Goal: Information Seeking & Learning: Find specific fact

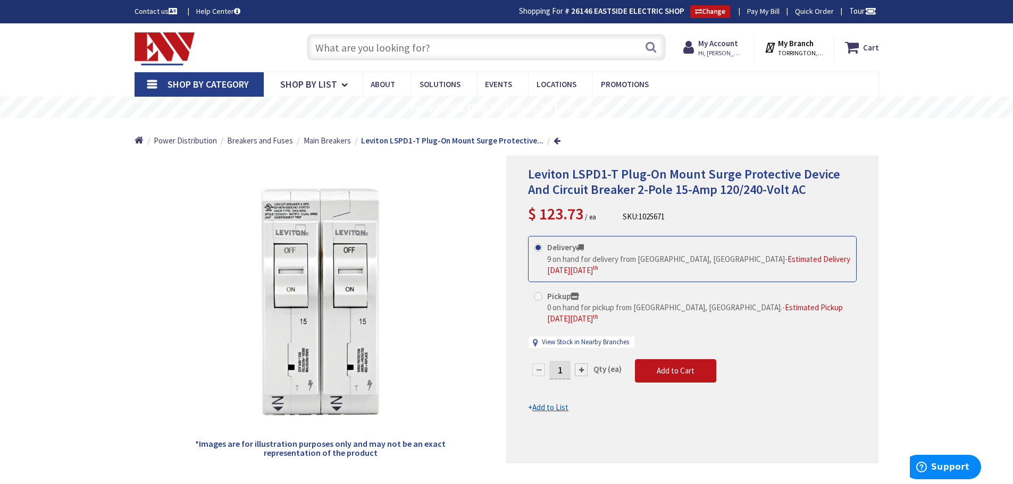
click at [373, 38] on input "text" at bounding box center [486, 47] width 359 height 27
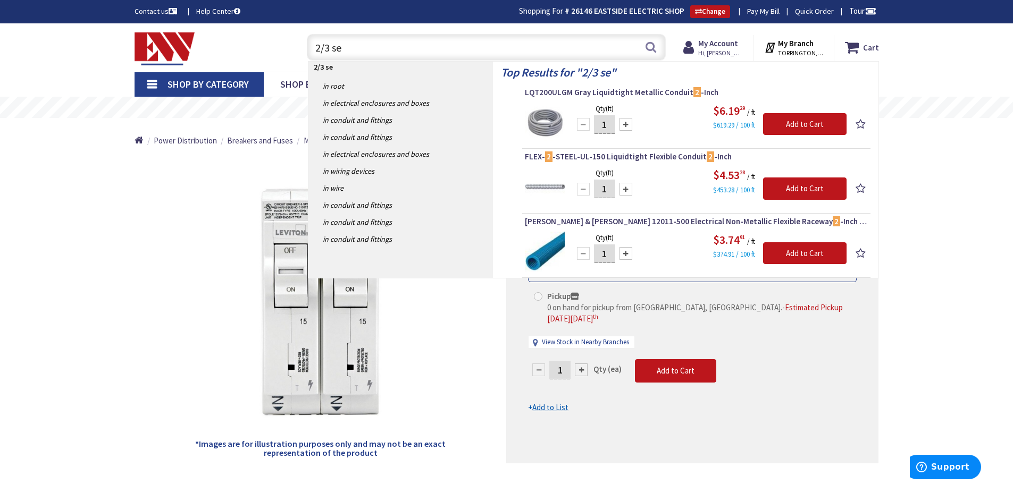
type input "2/3 seu"
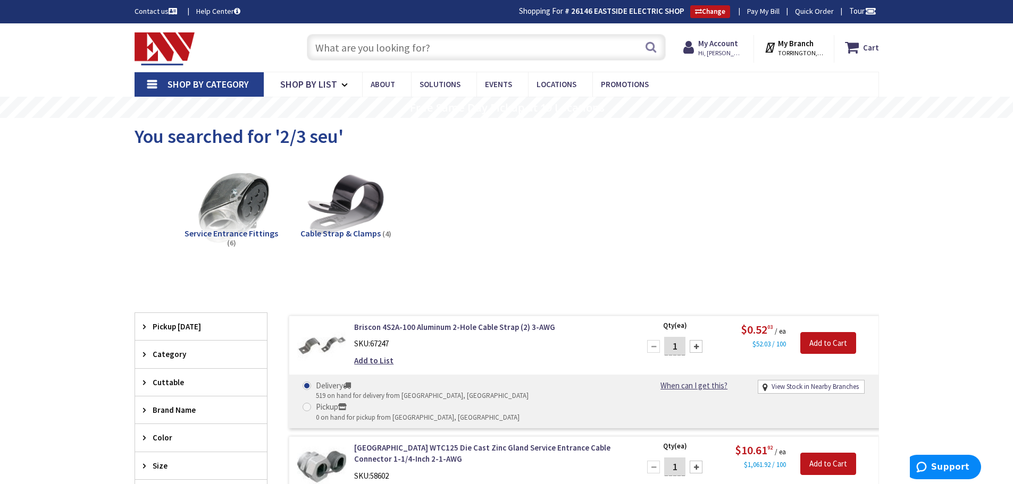
click at [376, 41] on input "text" at bounding box center [486, 47] width 359 height 27
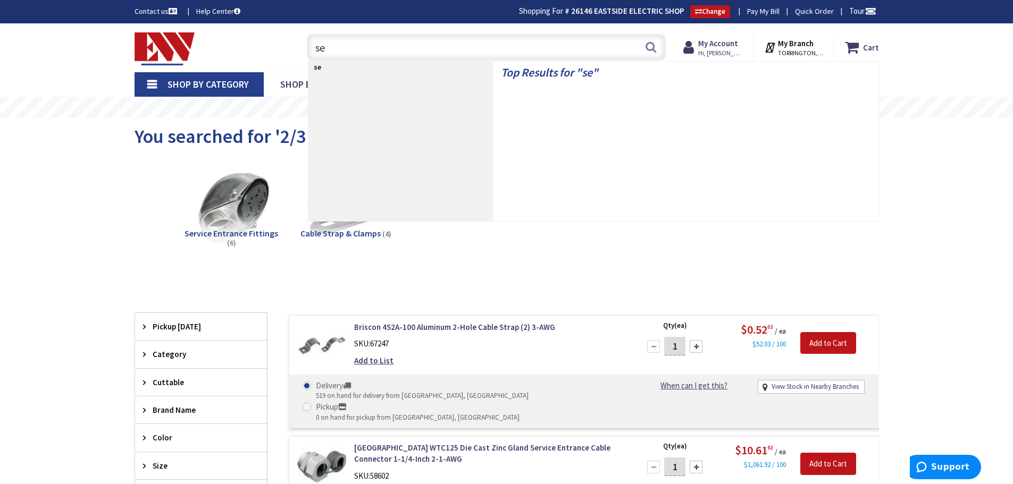
type input "seu"
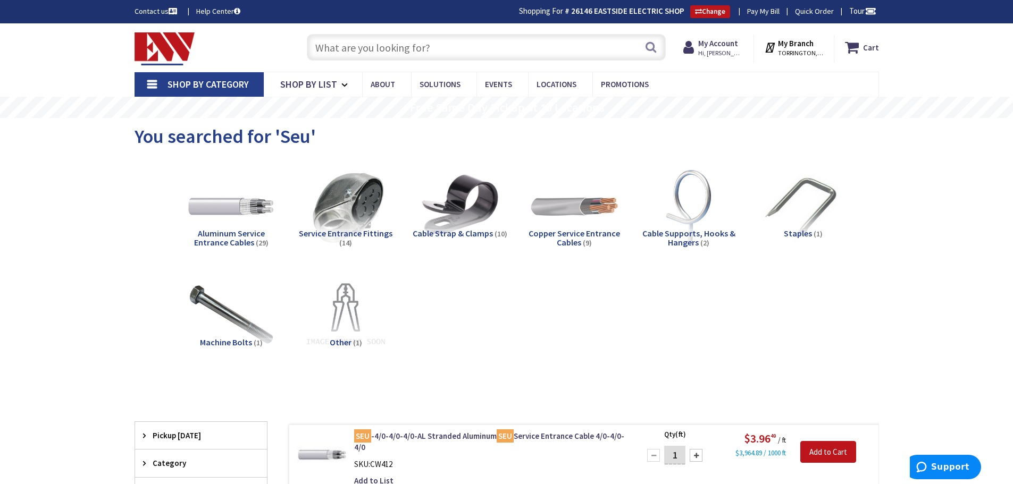
click at [357, 46] on input "text" at bounding box center [486, 47] width 359 height 27
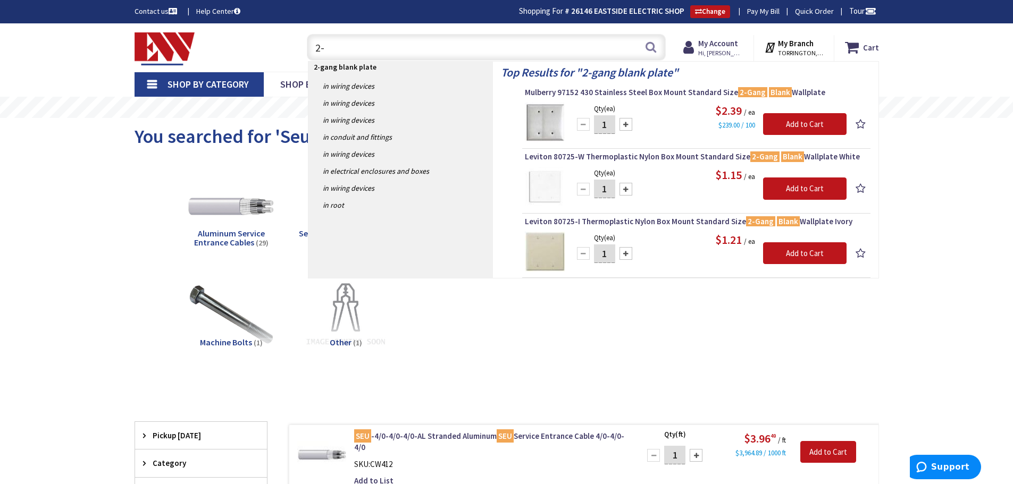
type input "2"
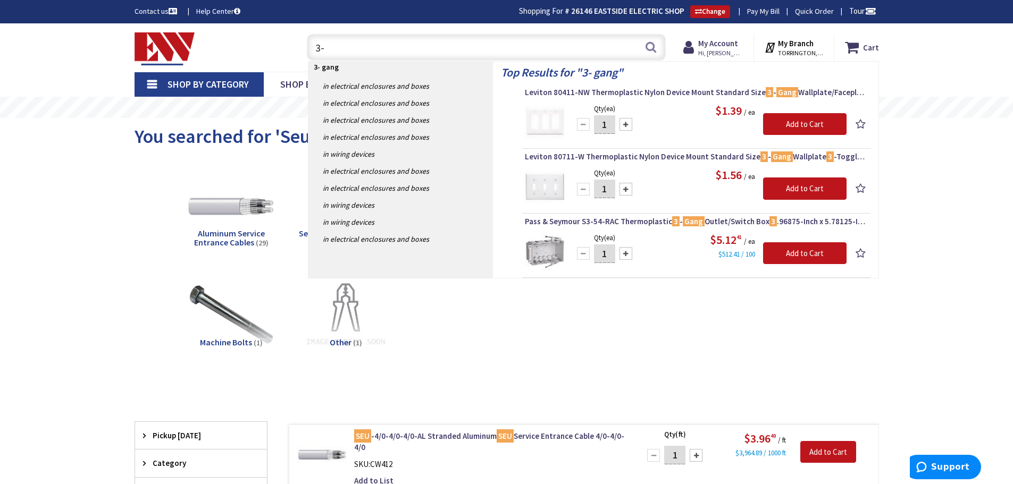
type input "3"
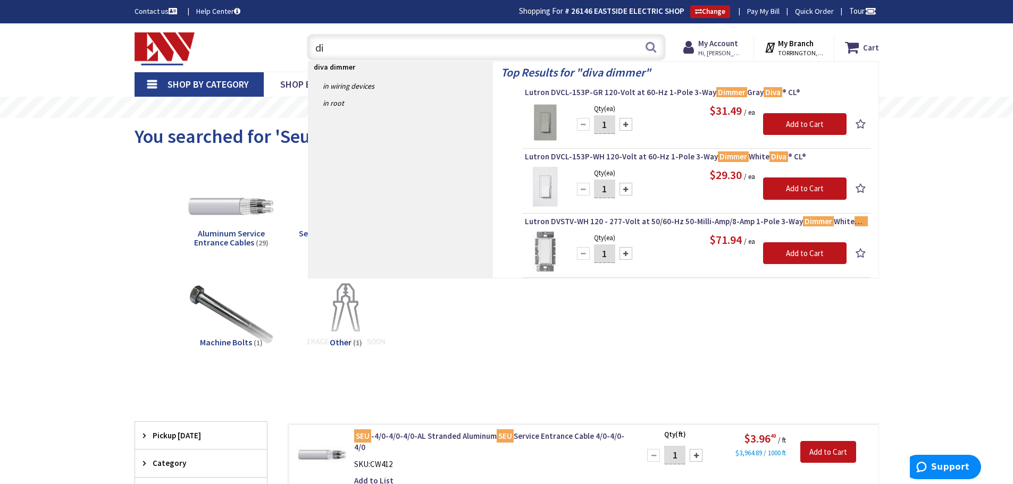
type input "d"
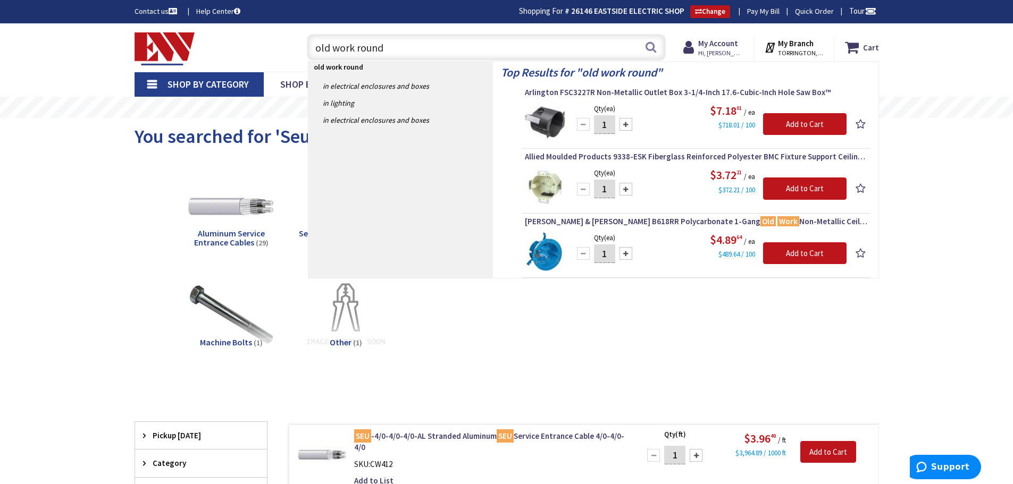
type input "old work round"
